Goal: Task Accomplishment & Management: Manage account settings

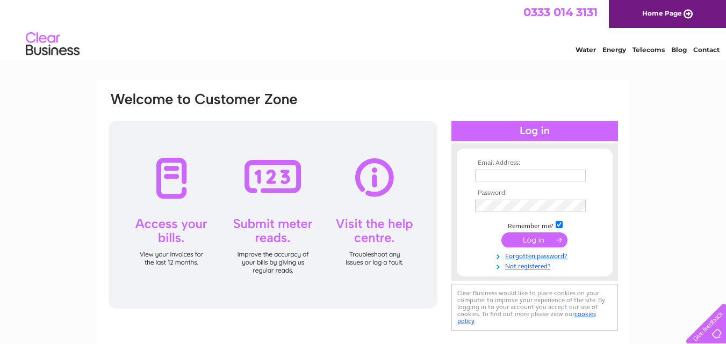
type input "[PERSON_NAME][EMAIL_ADDRESS][DOMAIN_NAME]"
click at [535, 240] on input "submit" at bounding box center [534, 240] width 66 height 15
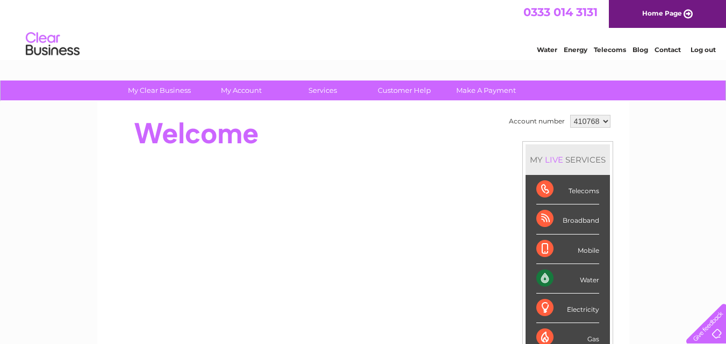
scroll to position [54, 0]
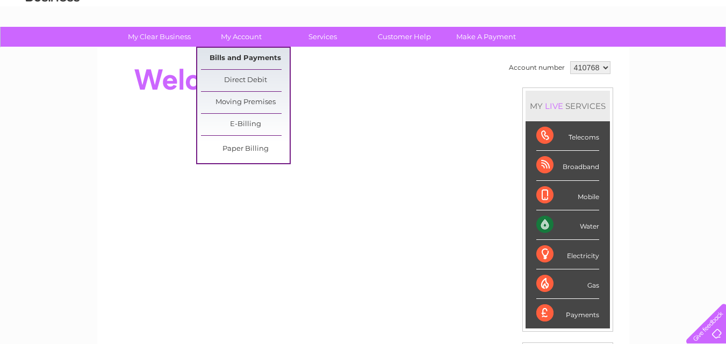
click at [254, 57] on link "Bills and Payments" at bounding box center [245, 58] width 89 height 21
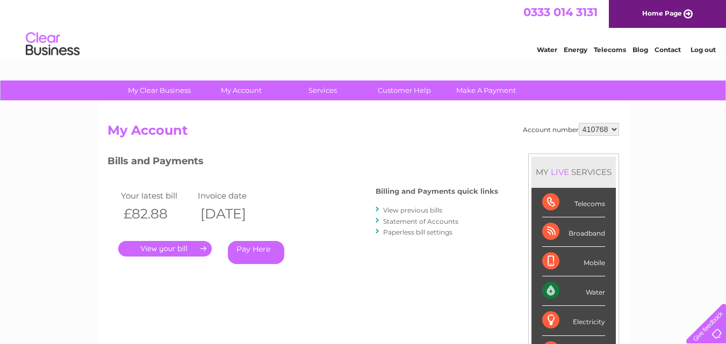
click at [196, 254] on link "." at bounding box center [164, 249] width 93 height 16
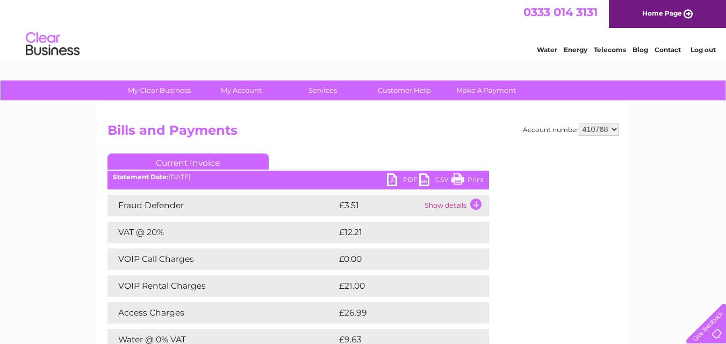
click at [471, 184] on link "Print" at bounding box center [467, 182] width 32 height 16
